Goal: Transaction & Acquisition: Purchase product/service

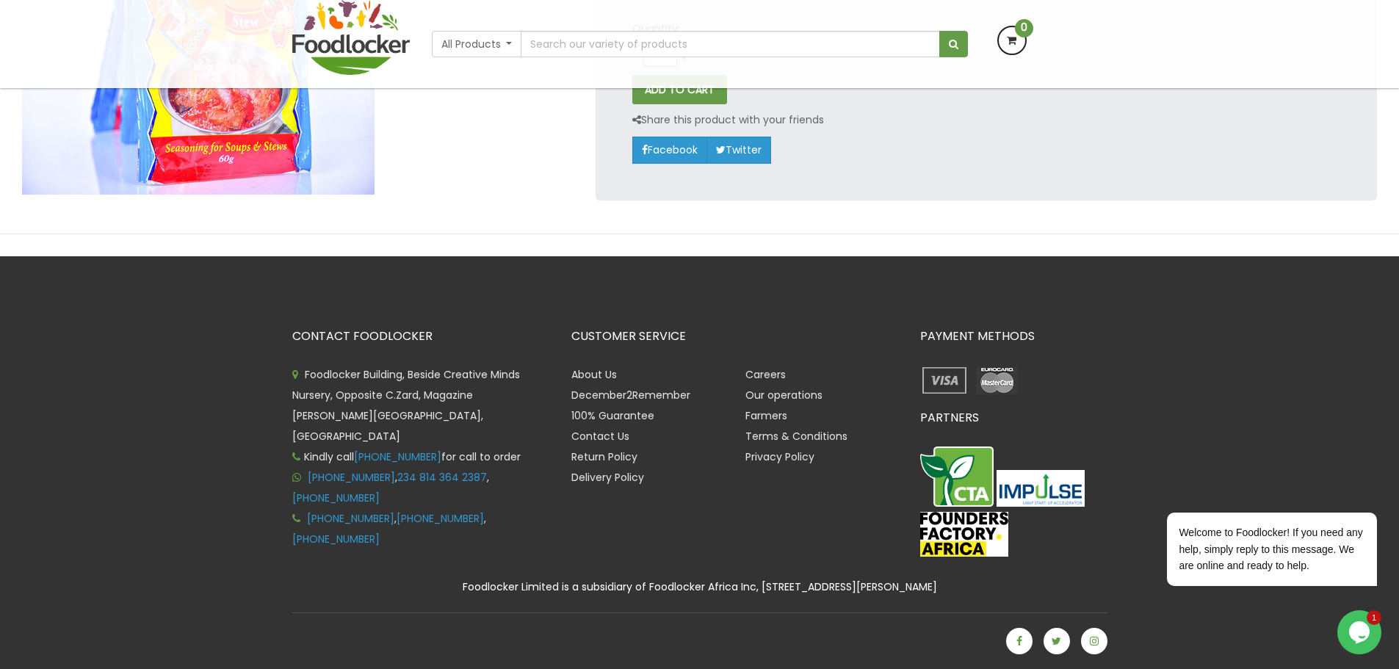
scroll to position [52, 0]
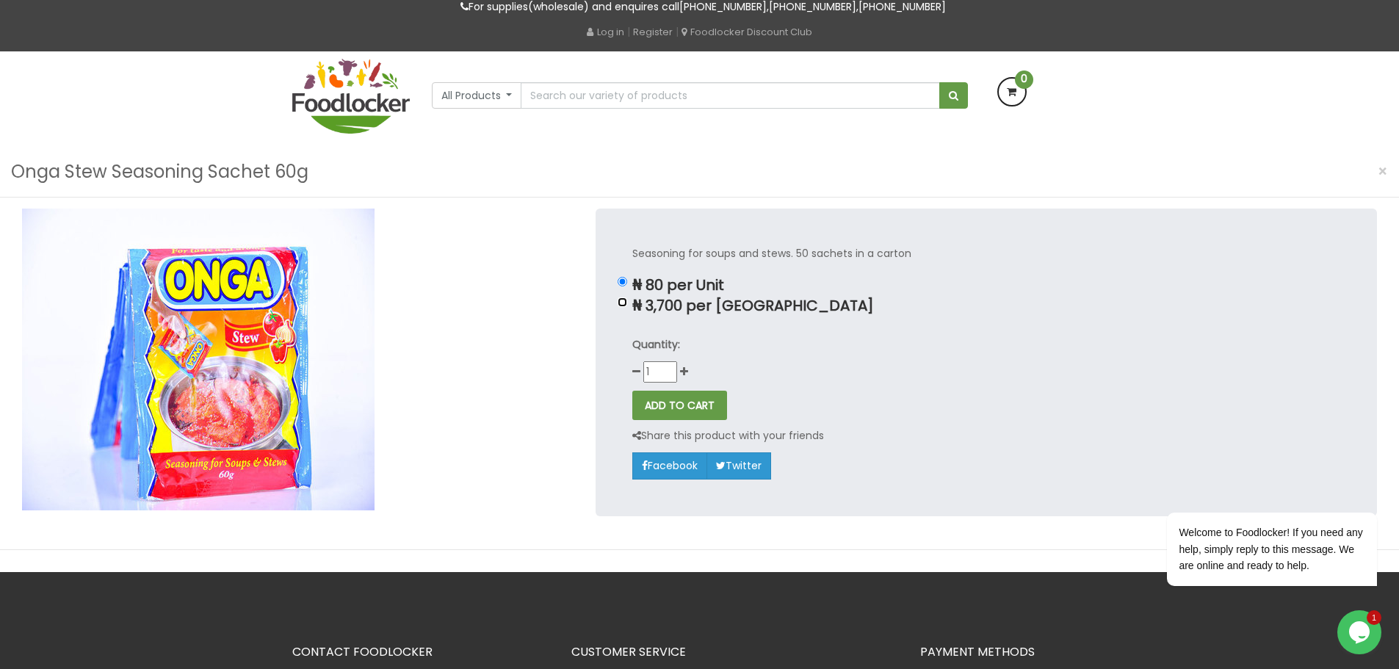
click at [619, 302] on input "₦ 3,700 per [GEOGRAPHIC_DATA]" at bounding box center [623, 302] width 10 height 10
radio input "true"
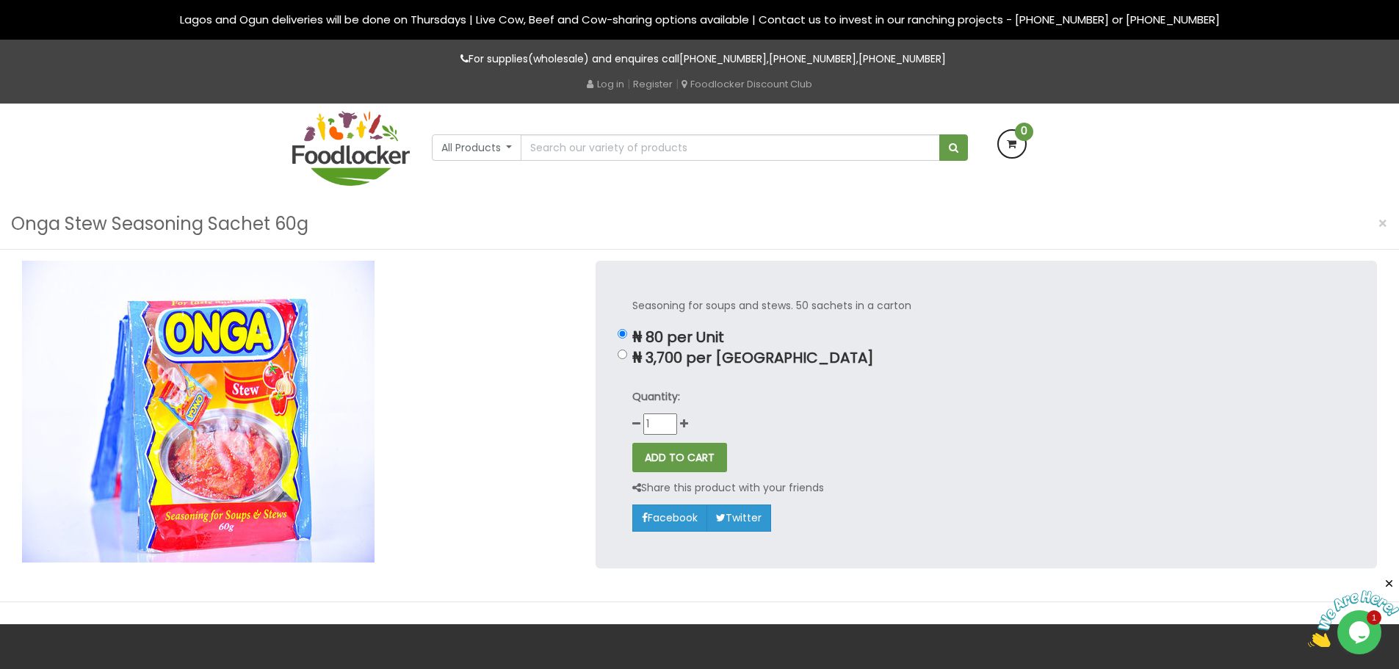
click at [212, 480] on img at bounding box center [198, 412] width 352 height 302
